Goal: Information Seeking & Learning: Learn about a topic

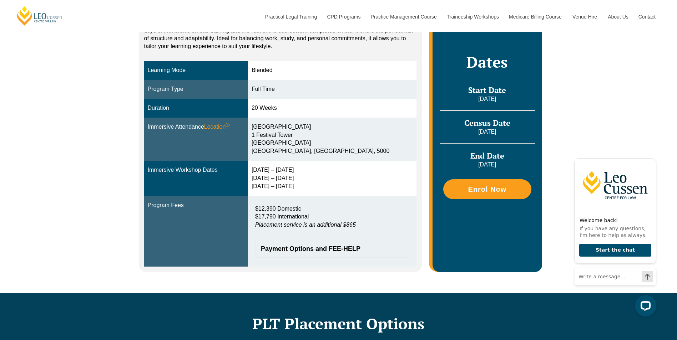
scroll to position [71, 0]
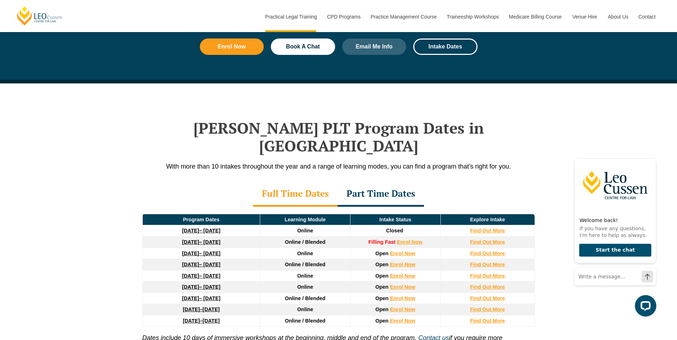
scroll to position [892, 0]
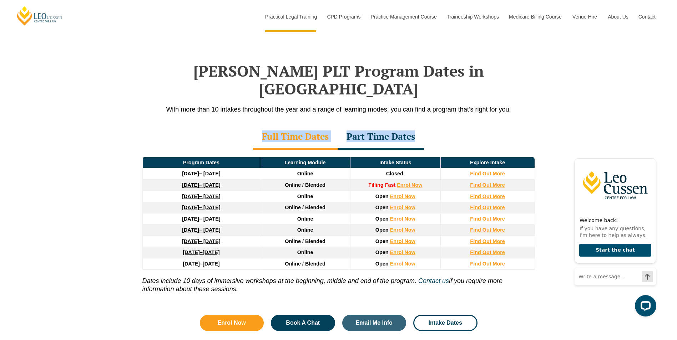
drag, startPoint x: 101, startPoint y: 127, endPoint x: 540, endPoint y: 250, distance: 456.4
click at [540, 250] on div "Leo Cussen’s PLT Program Dates in South Australia With more than 10 intakes thr…" at bounding box center [338, 193] width 677 height 334
drag, startPoint x: 540, startPoint y: 250, endPoint x: 546, endPoint y: 248, distance: 6.6
click at [546, 248] on div "Leo Cussen’s PLT Program Dates in South Australia With more than 10 intakes thr…" at bounding box center [338, 193] width 677 height 334
click at [557, 117] on div "Leo Cussen’s PLT Program Dates in South Australia With more than 10 intakes thr…" at bounding box center [338, 193] width 677 height 334
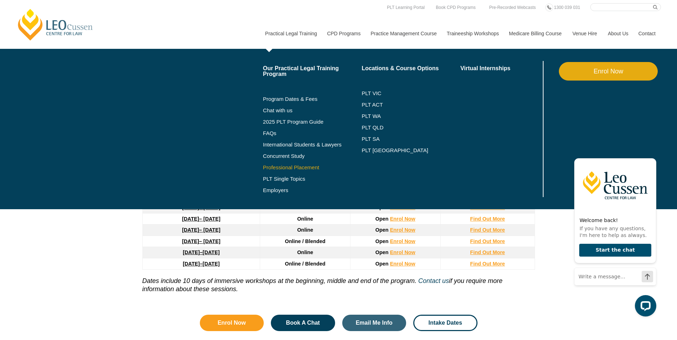
click at [278, 167] on link "Professional Placement" at bounding box center [312, 168] width 99 height 6
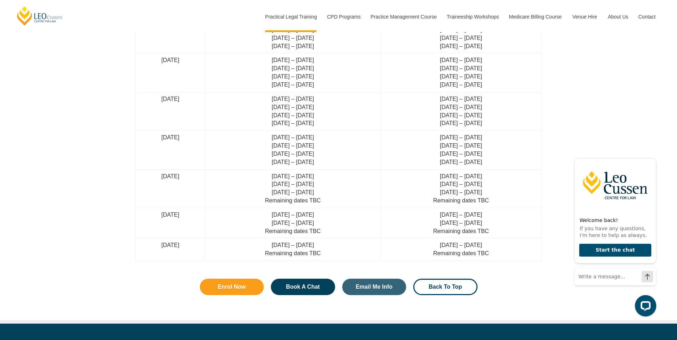
scroll to position [1677, 0]
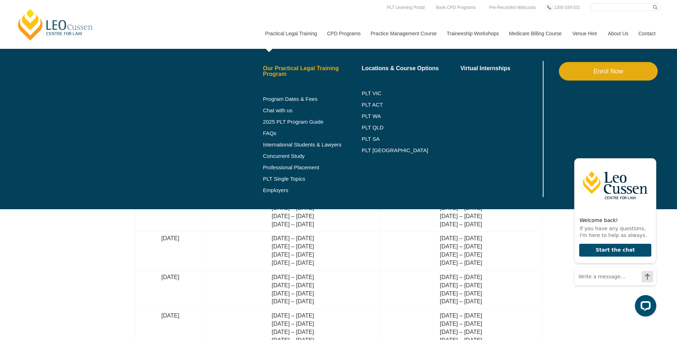
click at [287, 72] on link "Our Practical Legal Training Program" at bounding box center [312, 71] width 99 height 11
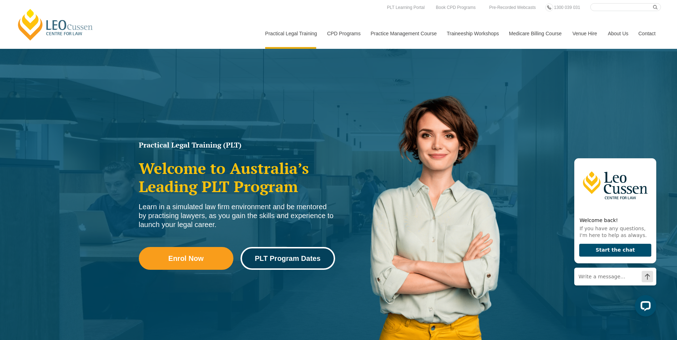
click at [297, 259] on span "PLT Program Dates" at bounding box center [288, 258] width 66 height 7
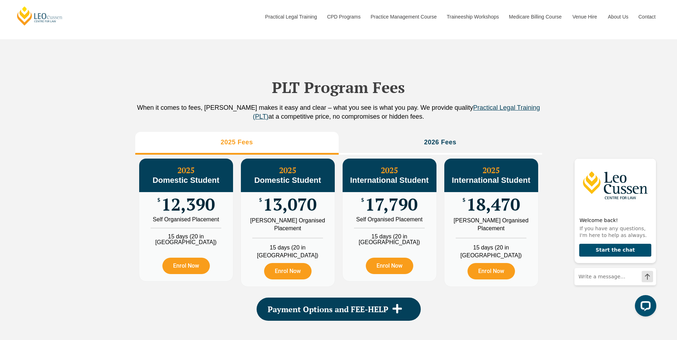
scroll to position [785, 0]
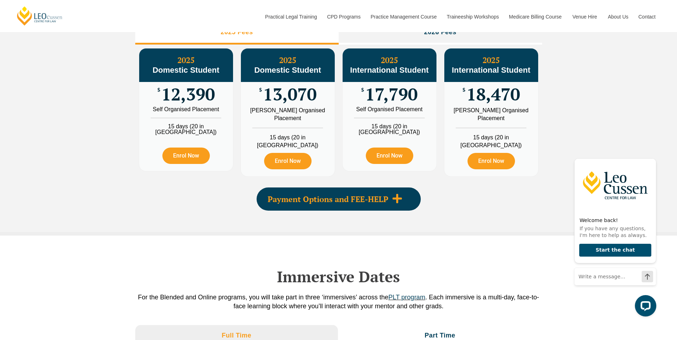
click at [379, 197] on span "Payment Options and FEE-HELP" at bounding box center [328, 200] width 121 height 8
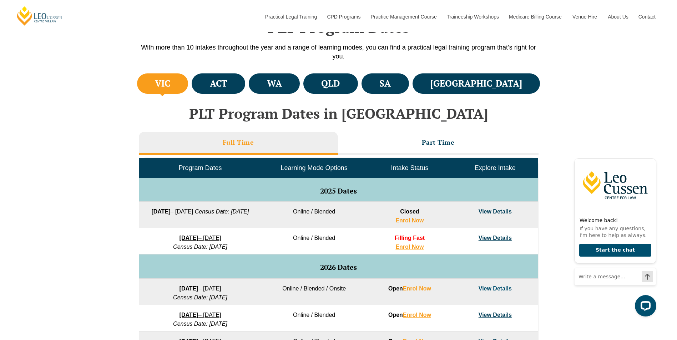
scroll to position [214, 0]
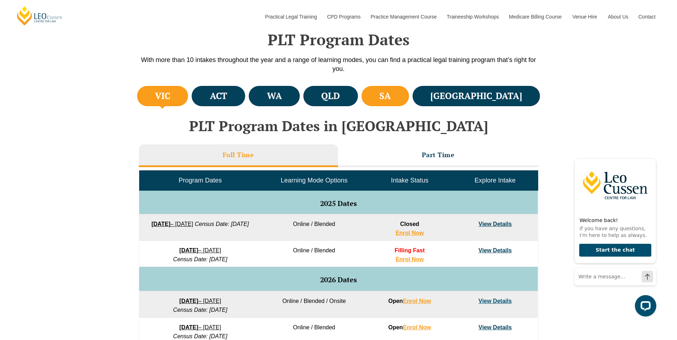
click at [409, 94] on li "SA" at bounding box center [384, 96] width 47 height 20
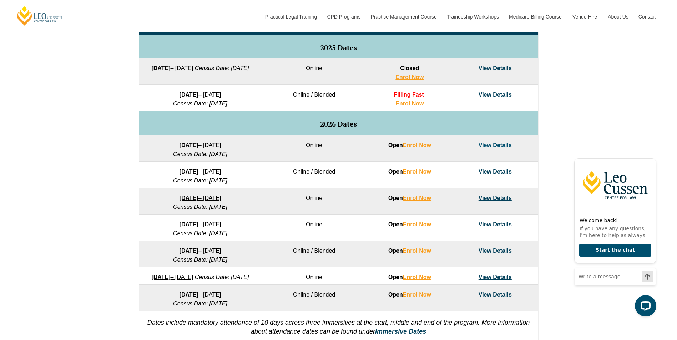
scroll to position [393, 0]
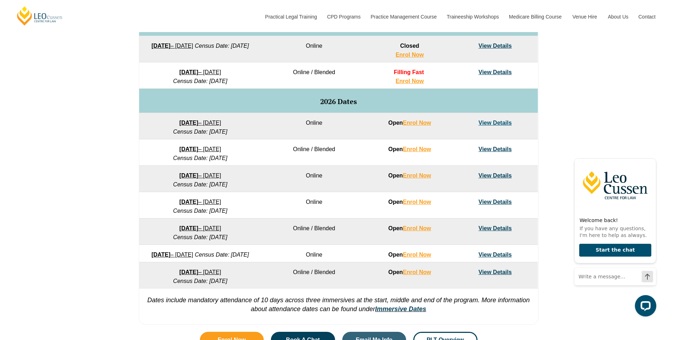
drag, startPoint x: 62, startPoint y: 202, endPoint x: 81, endPoint y: 197, distance: 19.9
click at [62, 202] on div "VIC ACT WA QLD SA NSW PLT Program Dates in Victoria Full Time Part Time Program…" at bounding box center [338, 117] width 677 height 423
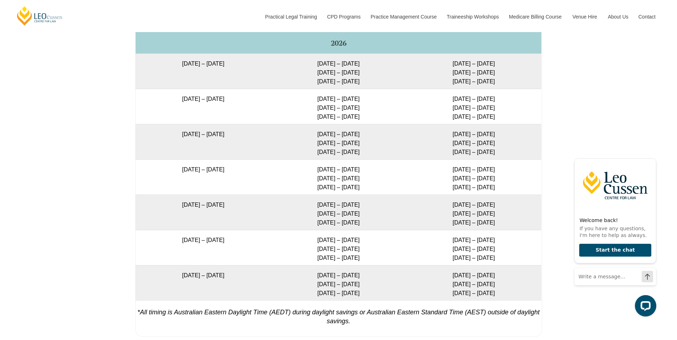
scroll to position [1463, 0]
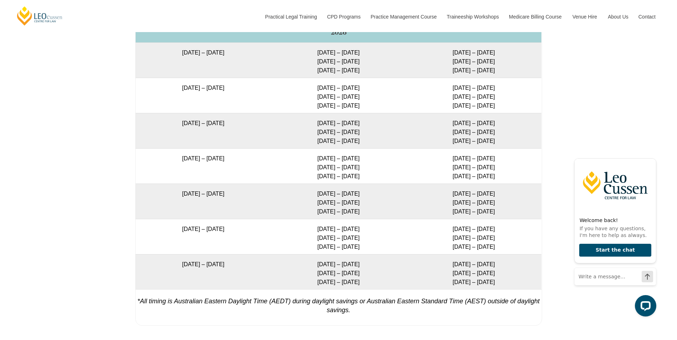
click at [80, 217] on div "Full Time Part Time Full Time Immersive Attendance Dates Program Dates Blended …" at bounding box center [338, 92] width 677 height 490
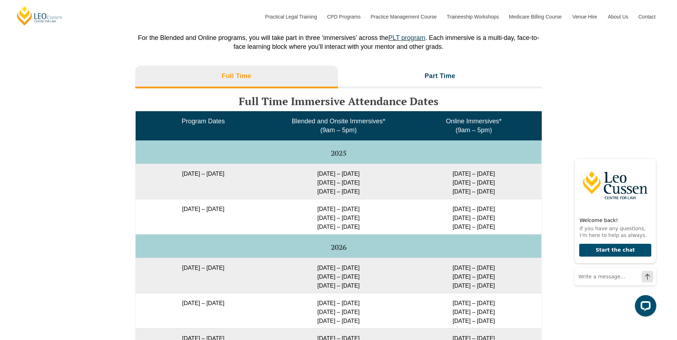
scroll to position [1213, 0]
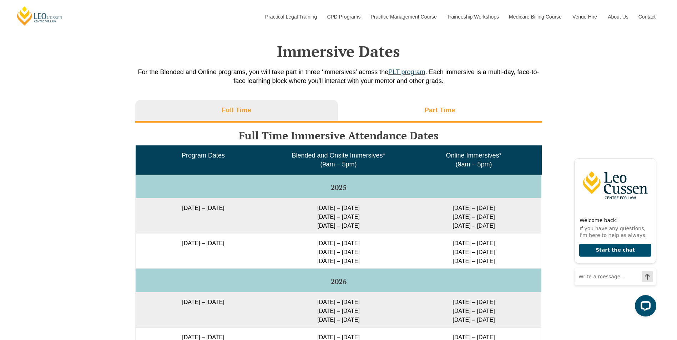
click at [408, 105] on li "Part Time" at bounding box center [440, 111] width 204 height 23
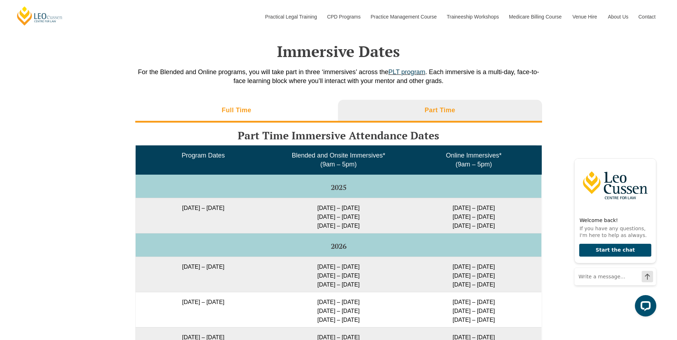
click at [201, 100] on li "Full Time" at bounding box center [236, 111] width 203 height 23
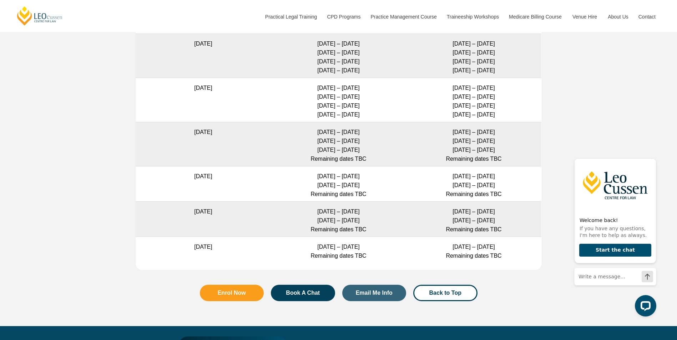
scroll to position [2240, 0]
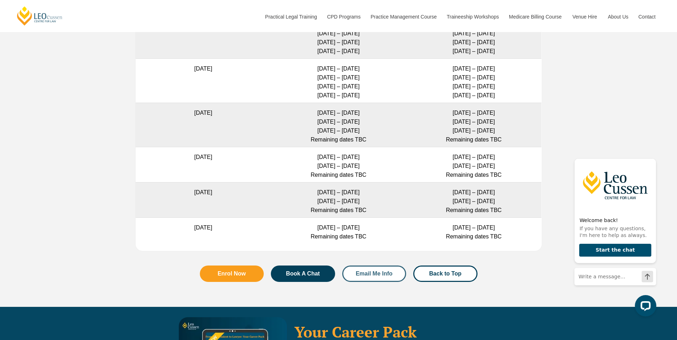
click at [381, 271] on span "Email Me Info" at bounding box center [374, 274] width 37 height 6
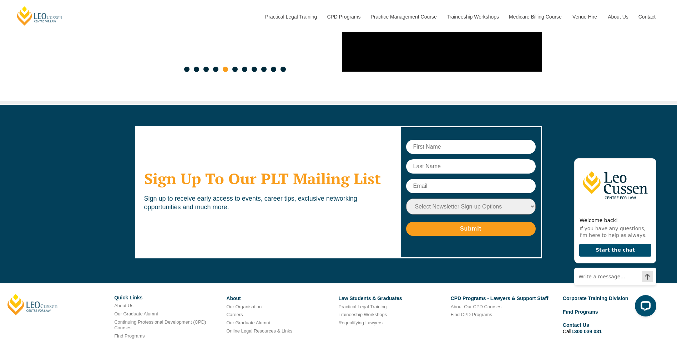
scroll to position [4096, 0]
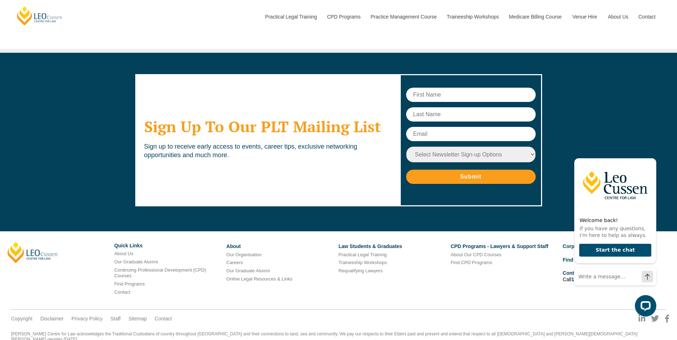
click at [442, 88] on input "text" at bounding box center [471, 95] width 130 height 14
click at [420, 88] on input "text" at bounding box center [471, 95] width 130 height 14
type input "Teagan"
click at [440, 107] on input "text" at bounding box center [471, 114] width 130 height 14
type input "Feltrin"
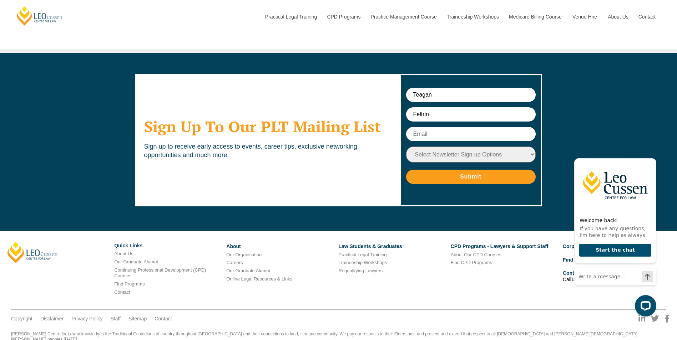
click at [451, 127] on input "text" at bounding box center [471, 134] width 130 height 14
type input "teagan.feltrin@gmail.com"
click at [486, 147] on select "Select Newsletter Sign-up Options Practical Legal Training - VIC Practical Lega…" at bounding box center [471, 155] width 130 height 16
select select "tfa_17"
click at [406, 147] on select "Select Newsletter Sign-up Options Practical Legal Training - VIC Practical Lega…" at bounding box center [471, 155] width 130 height 16
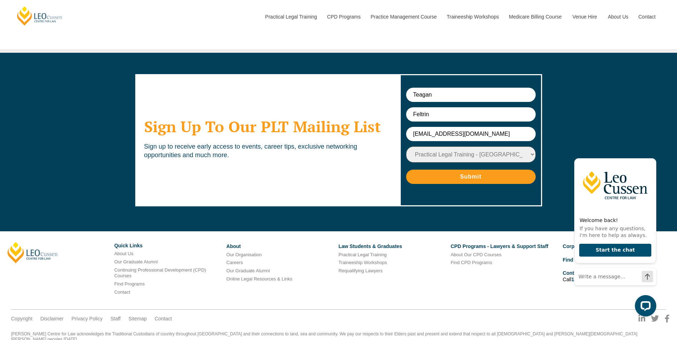
click at [460, 170] on input "Submit" at bounding box center [471, 177] width 130 height 14
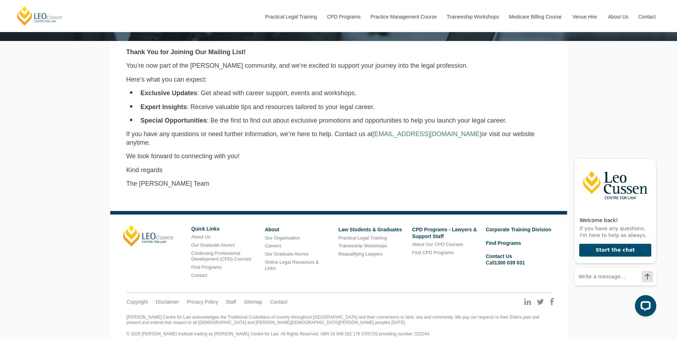
scroll to position [217, 0]
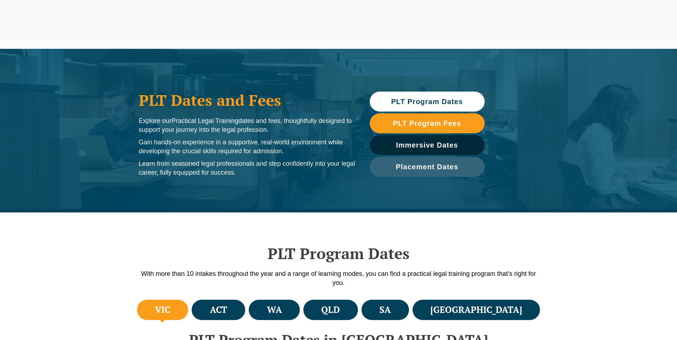
select select "tfa_17"
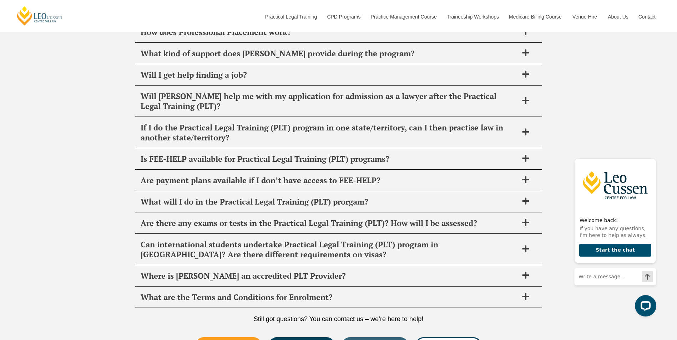
scroll to position [3048, 0]
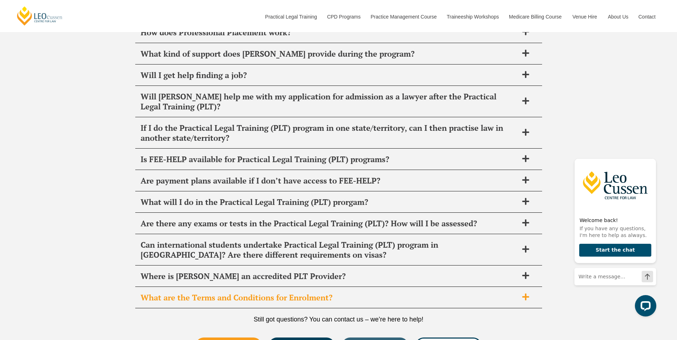
click at [276, 295] on div "What are the Terms and Conditions for Enrolment?" at bounding box center [338, 298] width 407 height 21
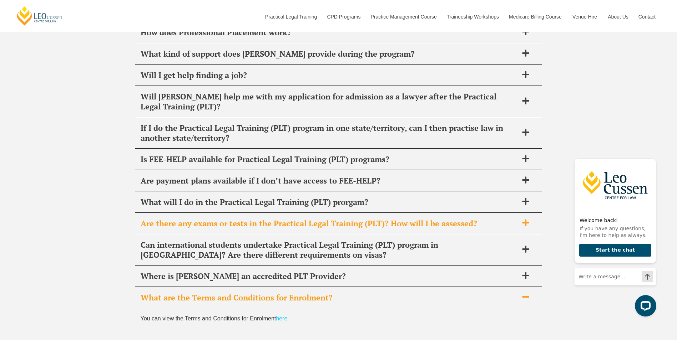
click at [235, 219] on span "Are there any exams or tests in the Practical Legal Training (PLT)? How will I …" at bounding box center [330, 224] width 378 height 10
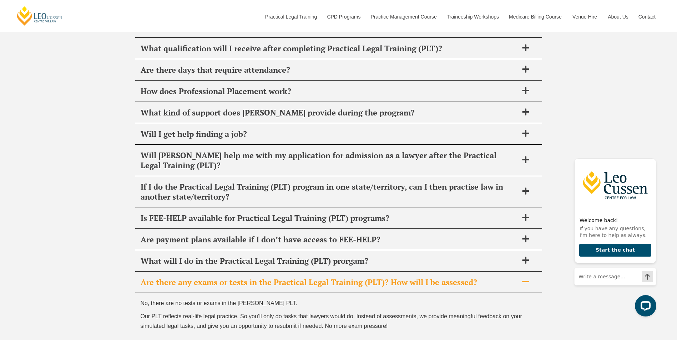
scroll to position [2977, 0]
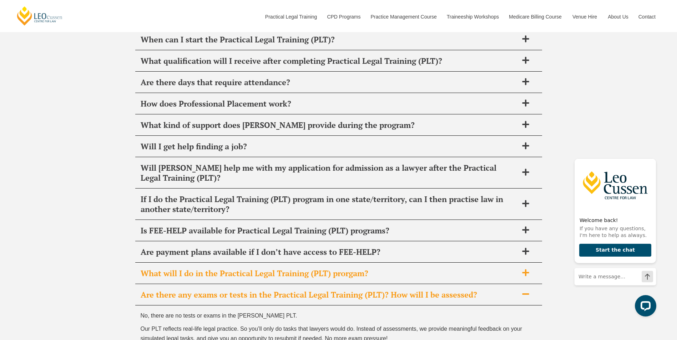
click at [229, 269] on span "What will I do in the Practical Legal Training (PLT) prorgam?" at bounding box center [330, 274] width 378 height 10
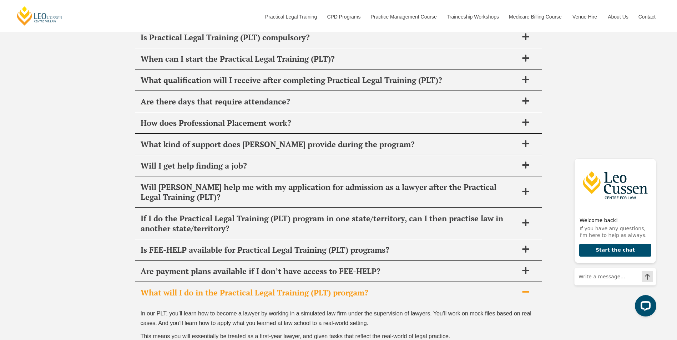
scroll to position [2941, 0]
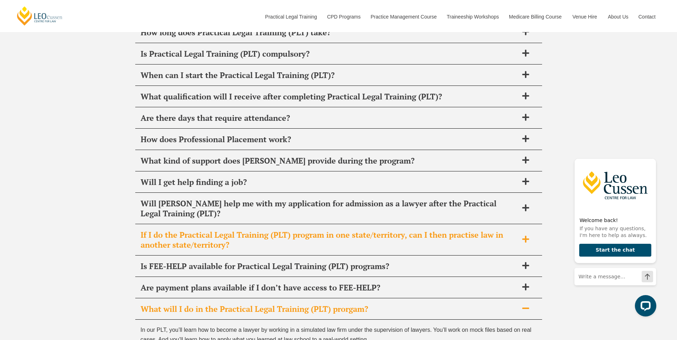
click at [176, 232] on span "If I do the Practical Legal Training (PLT) program in one state/territory, can …" at bounding box center [330, 240] width 378 height 20
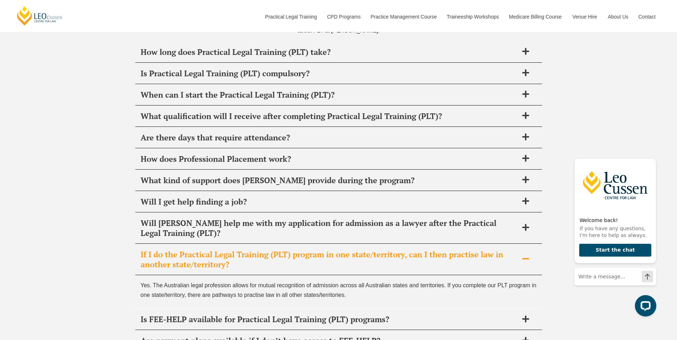
scroll to position [2905, 0]
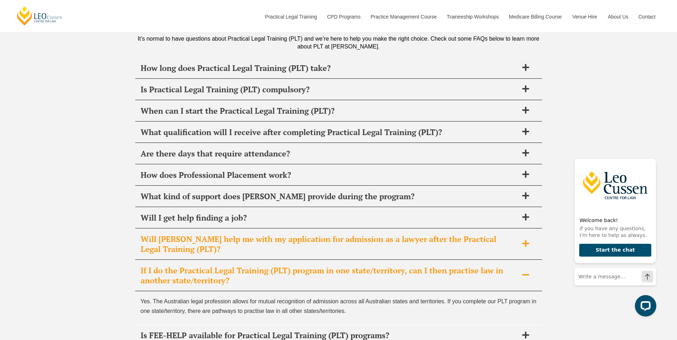
click at [228, 234] on span "Will Leo Cussen help me with my application for admission as a lawyer after the…" at bounding box center [330, 244] width 378 height 20
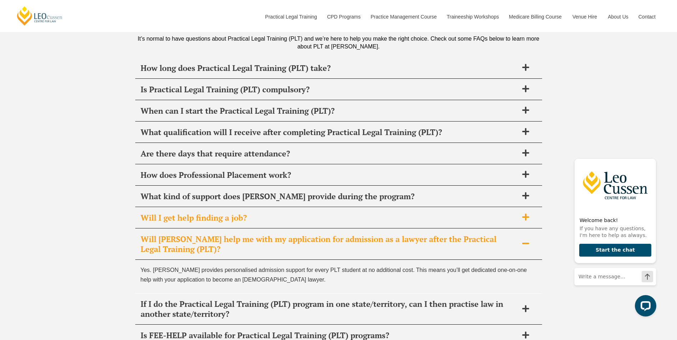
click at [164, 213] on span "Will I get help finding a job?" at bounding box center [330, 218] width 378 height 10
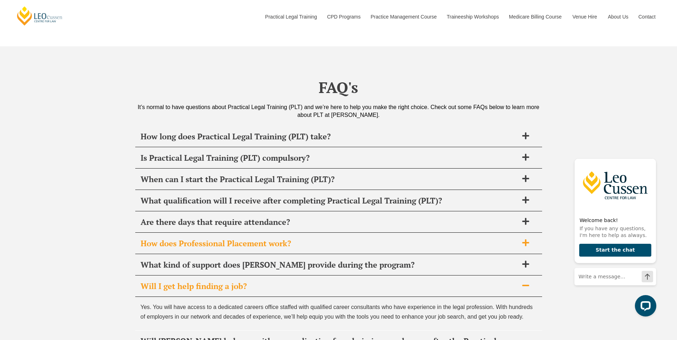
scroll to position [2834, 0]
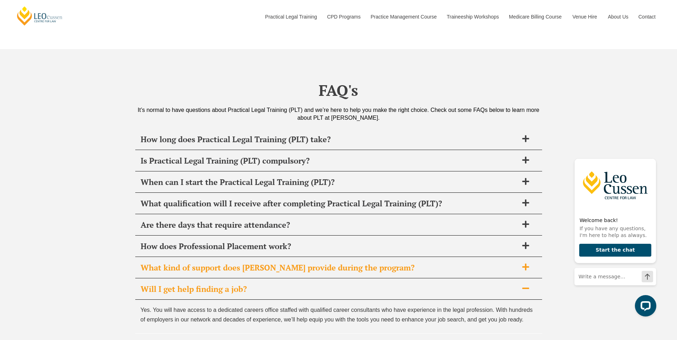
click at [267, 263] on span "What kind of support does Leo Cussen provide during the program?" at bounding box center [330, 268] width 378 height 10
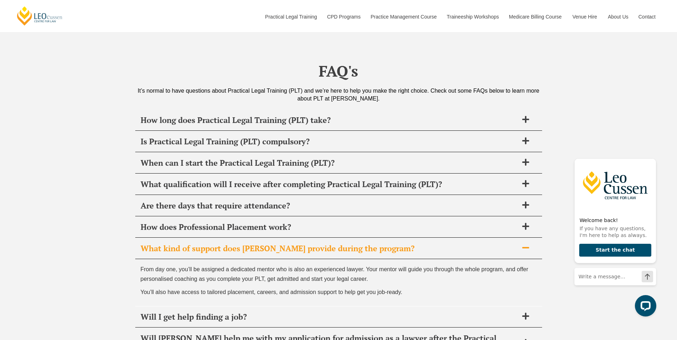
scroll to position [2870, 0]
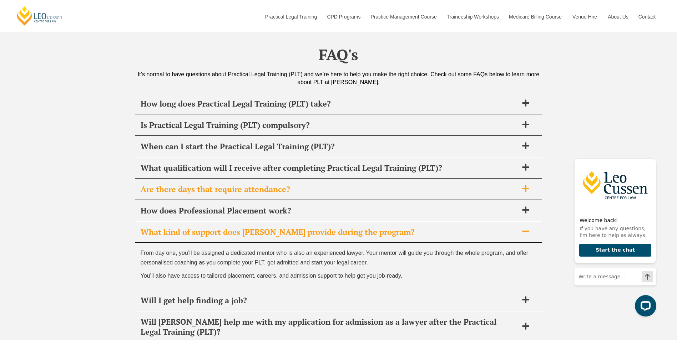
click at [188, 188] on div "Are there days that require attendance?" at bounding box center [338, 189] width 407 height 21
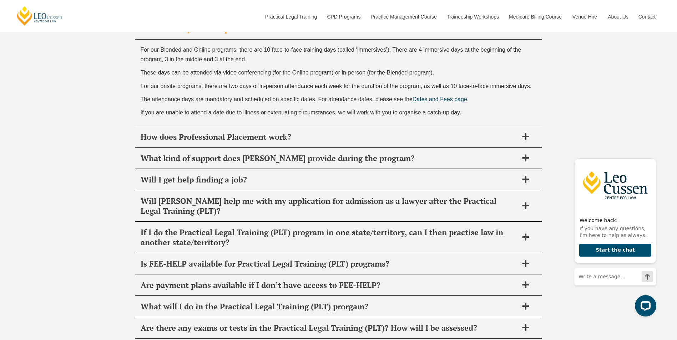
scroll to position [3048, 0]
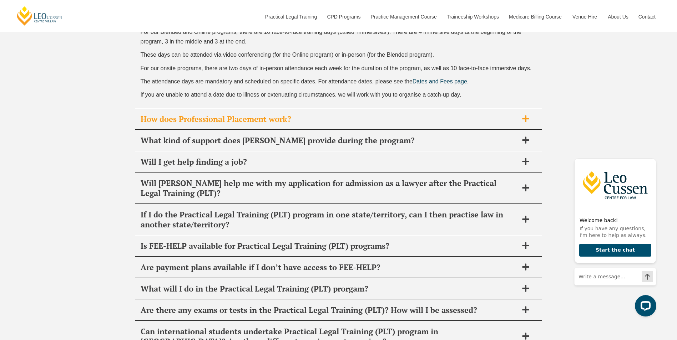
click at [217, 109] on div "How does Professional Placement work?" at bounding box center [338, 119] width 407 height 21
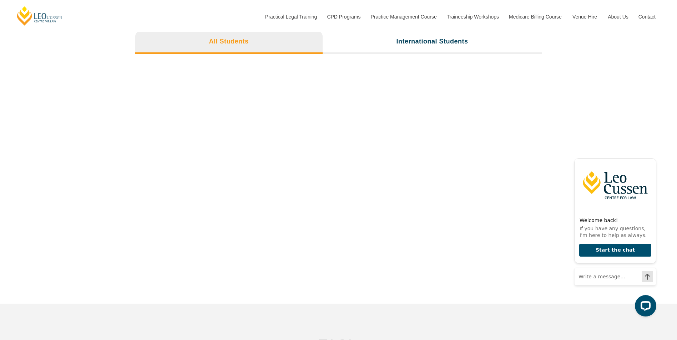
scroll to position [2477, 0]
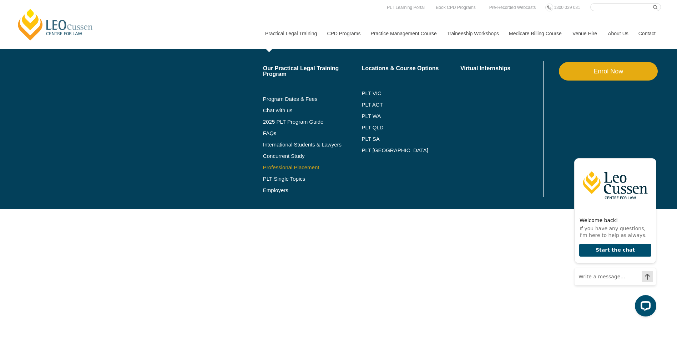
click at [312, 169] on link "Professional Placement" at bounding box center [312, 168] width 99 height 6
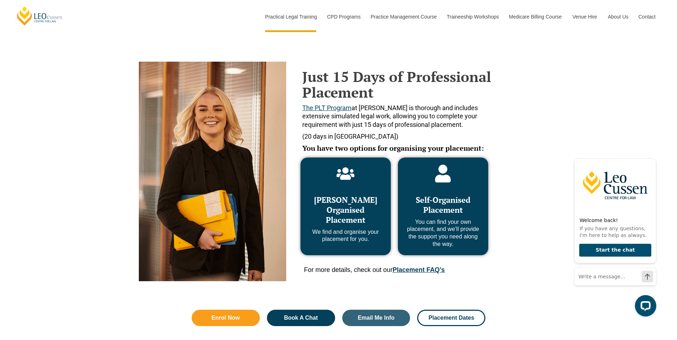
scroll to position [321, 0]
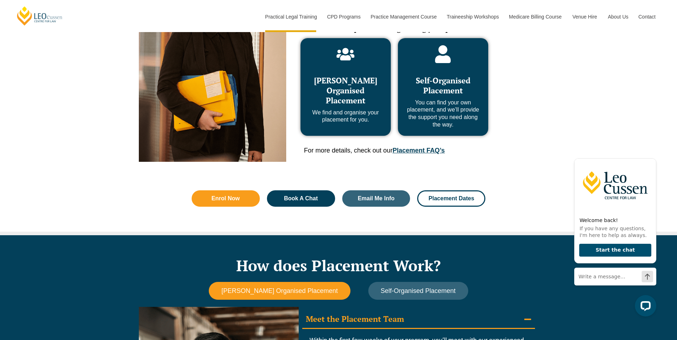
click at [436, 147] on link "Placement FAQ’s" at bounding box center [419, 150] width 52 height 7
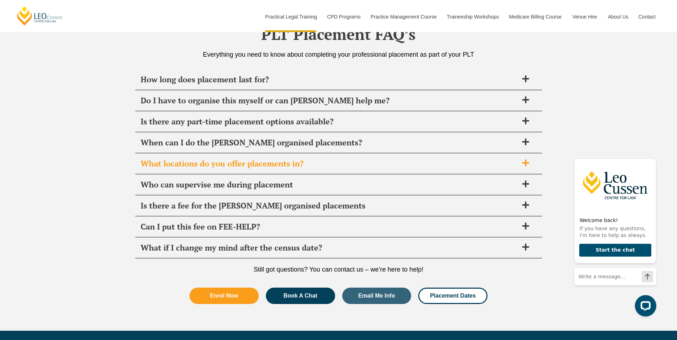
scroll to position [2521, 0]
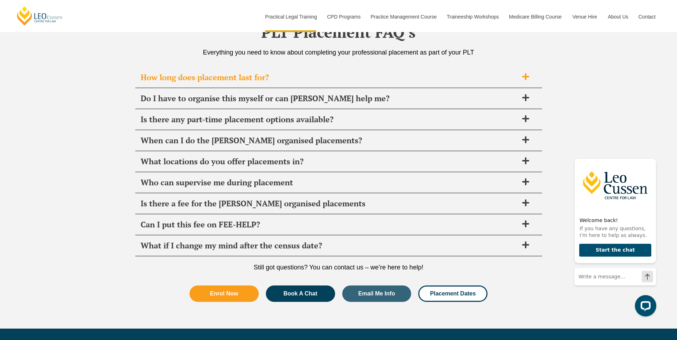
click at [208, 83] on div "How long does placement last for?" at bounding box center [338, 77] width 407 height 21
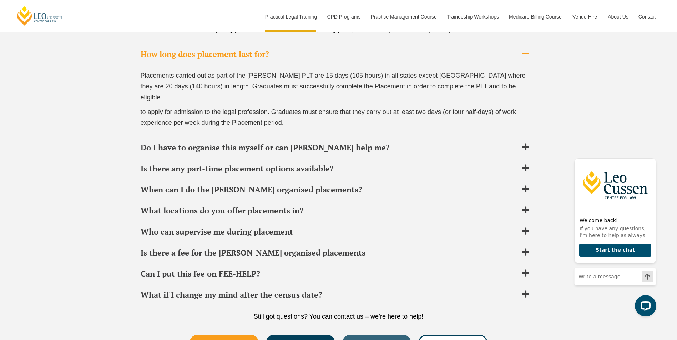
scroll to position [2557, 0]
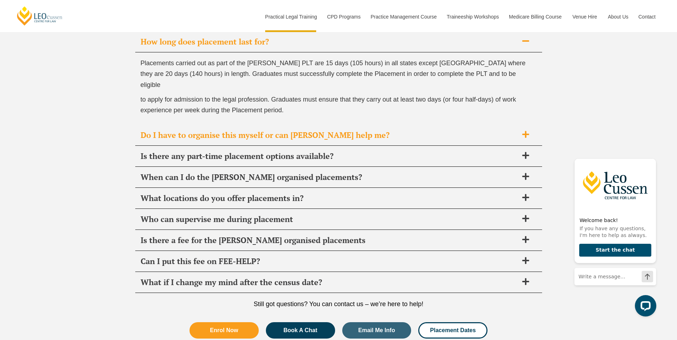
click at [174, 130] on span "Do I have to organise this myself or can [PERSON_NAME] help me?" at bounding box center [330, 135] width 378 height 10
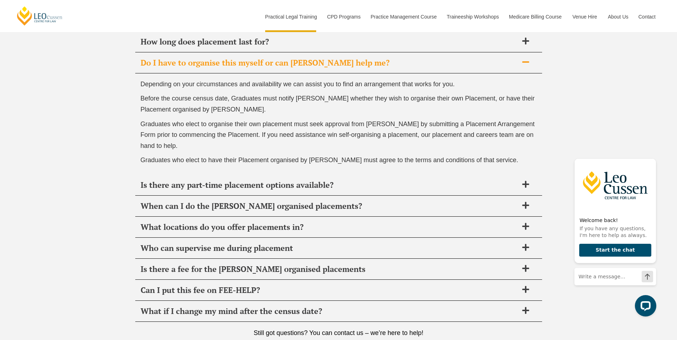
click at [449, 115] on p "Before the course census date, Graduates must notify [PERSON_NAME] whether they…" at bounding box center [339, 104] width 396 height 22
click at [436, 103] on p "Before the course census date, Graduates must notify [PERSON_NAME] whether they…" at bounding box center [339, 104] width 396 height 22
click at [272, 124] on span "Graduates who elect to organise their own placement must seek approval from [PE…" at bounding box center [338, 135] width 394 height 29
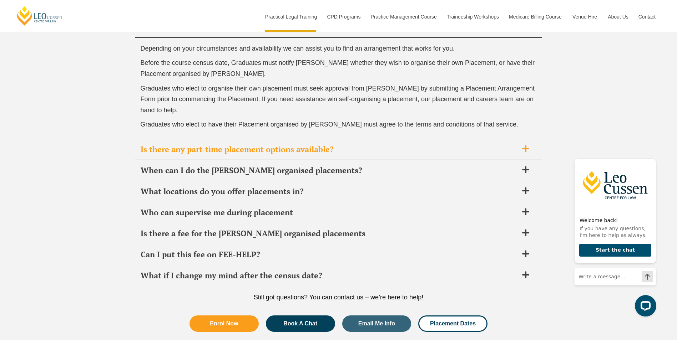
click at [378, 143] on div "Is there any part-time placement options available?" at bounding box center [338, 149] width 407 height 21
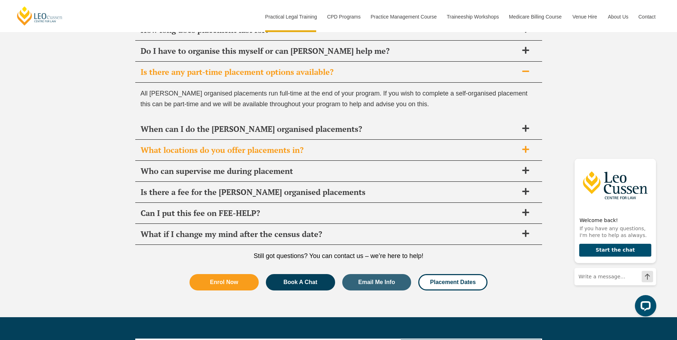
scroll to position [2557, 0]
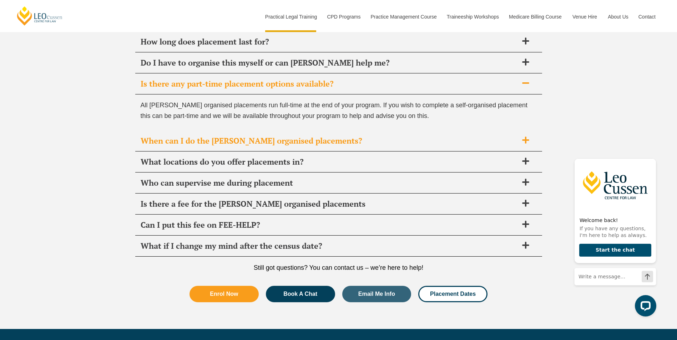
click at [362, 140] on span "When can I do the [PERSON_NAME] organised placements?" at bounding box center [330, 141] width 378 height 10
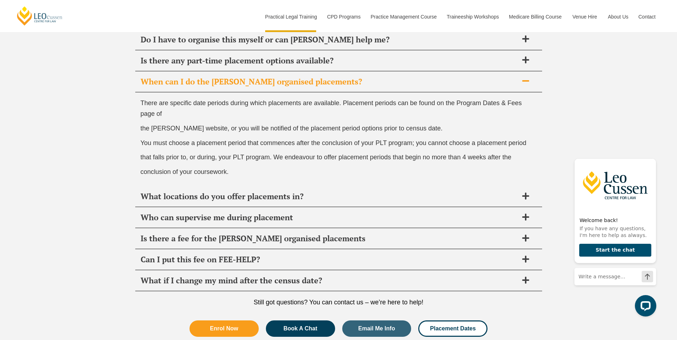
scroll to position [2593, 0]
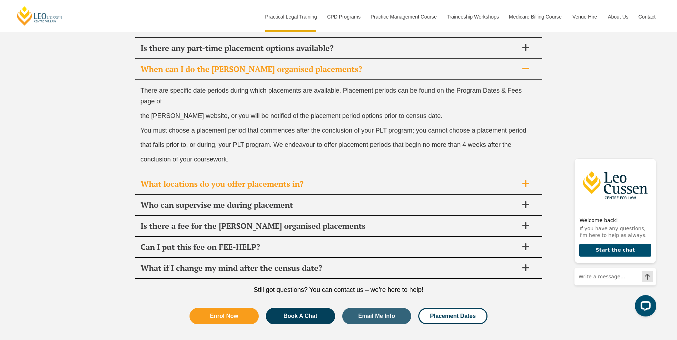
click at [290, 184] on span "What locations do you offer placements in?" at bounding box center [330, 184] width 378 height 10
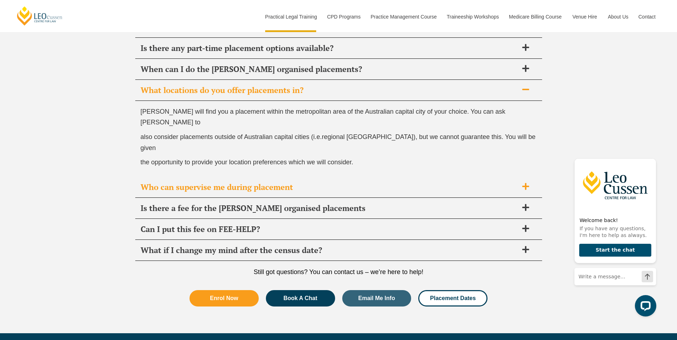
click at [300, 177] on div "Who can supervise me during placement" at bounding box center [338, 187] width 407 height 21
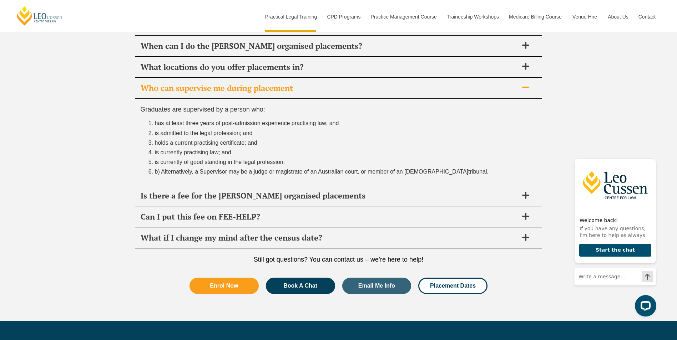
scroll to position [2628, 0]
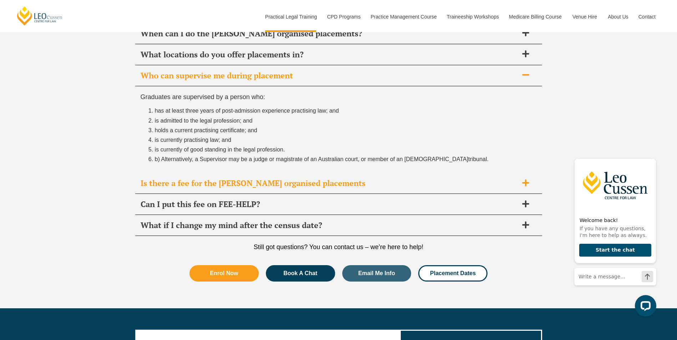
click at [291, 184] on span "Is there a fee for the [PERSON_NAME] organised placements" at bounding box center [330, 183] width 378 height 10
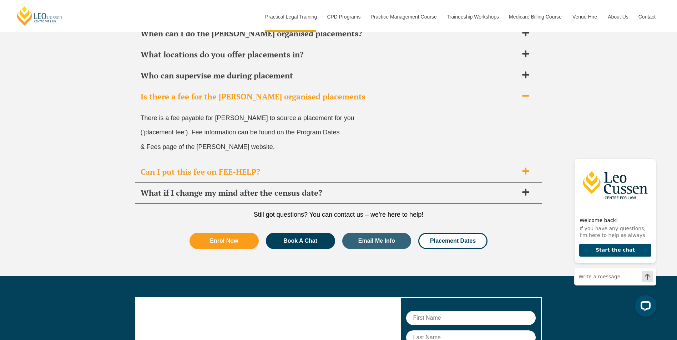
click at [205, 172] on span "Can I put this fee on FEE-HELP?" at bounding box center [330, 172] width 378 height 10
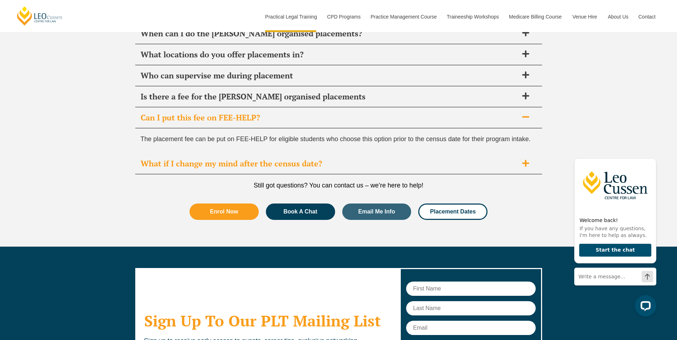
click at [161, 162] on span "What if I change my mind after the census date?" at bounding box center [330, 164] width 378 height 10
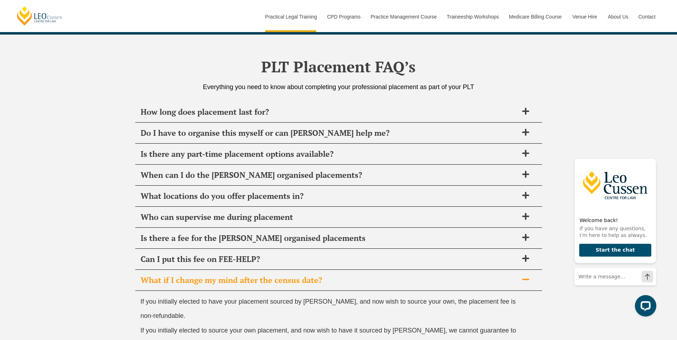
scroll to position [2557, 0]
